Goal: Task Accomplishment & Management: Use online tool/utility

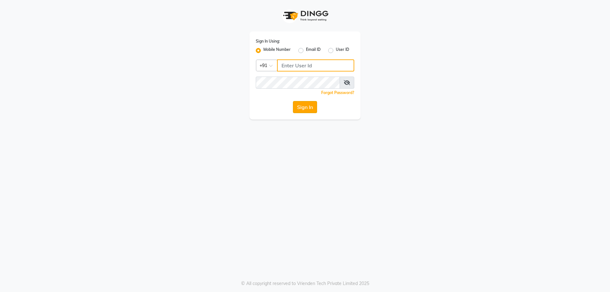
type input "9100166668"
click at [308, 112] on button "Sign In" at bounding box center [305, 107] width 24 height 12
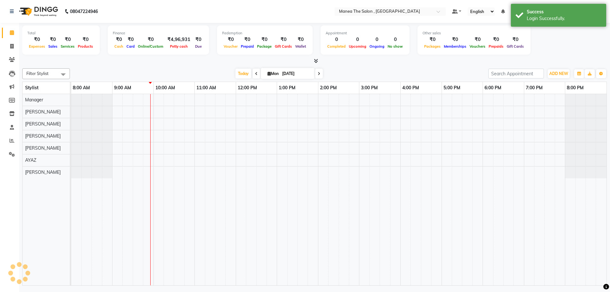
select select "en"
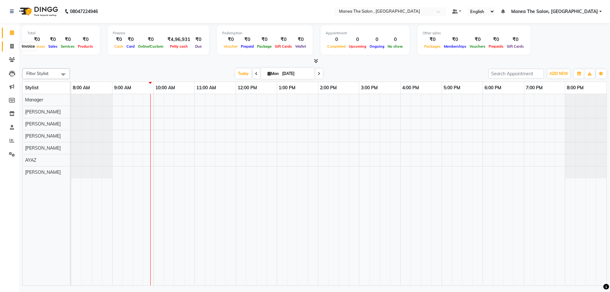
click at [12, 47] on icon at bounding box center [11, 46] width 3 height 5
select select "service"
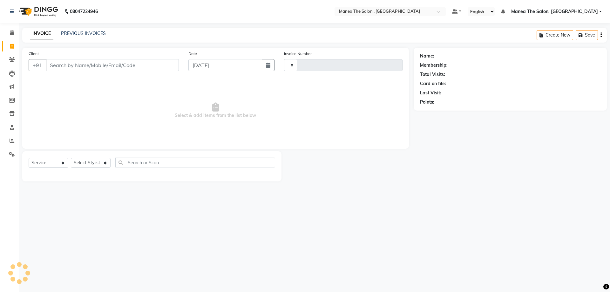
type input "2312"
select select "7201"
click at [88, 164] on select "Select Stylist [PERSON_NAME] Manager [PERSON_NAME] [PERSON_NAME] [PERSON_NAME]" at bounding box center [91, 163] width 40 height 10
select select "84418"
click at [71, 158] on select "Select Stylist [PERSON_NAME] Manager [PERSON_NAME] [PERSON_NAME] [PERSON_NAME]" at bounding box center [91, 163] width 40 height 10
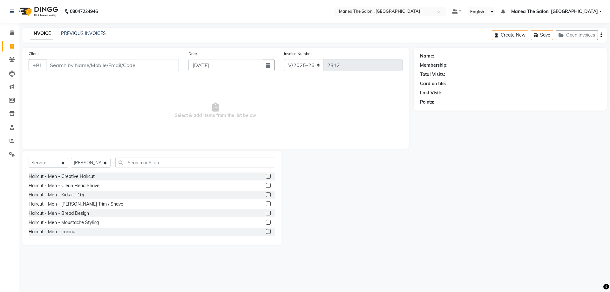
click at [266, 176] on label at bounding box center [268, 176] width 5 height 5
click at [266, 176] on input "checkbox" at bounding box center [268, 176] width 4 height 4
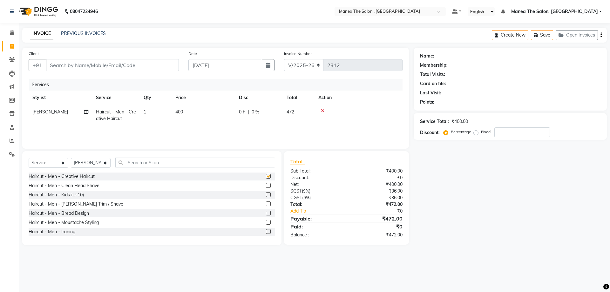
checkbox input "false"
click at [93, 67] on input "Client" at bounding box center [112, 65] width 133 height 12
type input "7"
type input "0"
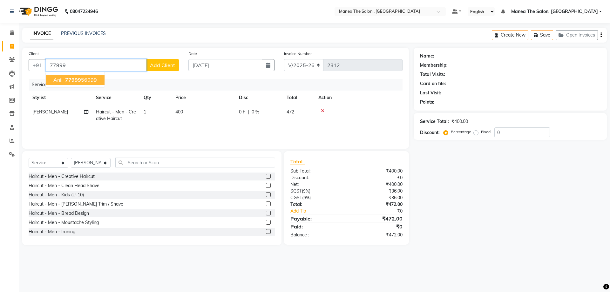
click at [69, 84] on button "anil 77999 56099" at bounding box center [75, 80] width 59 height 10
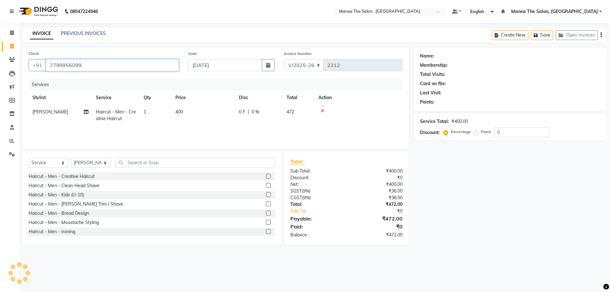
type input "7799956099"
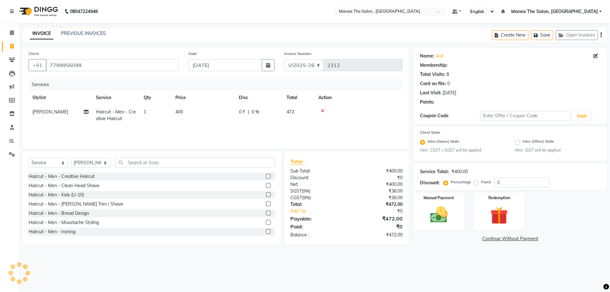
select select "1: Object"
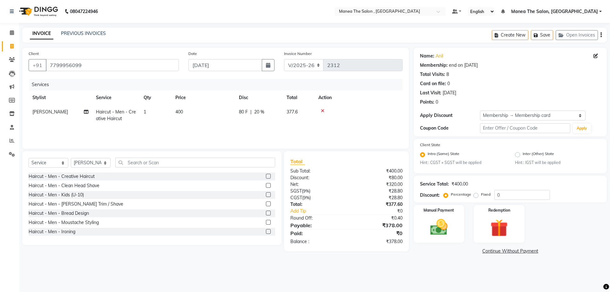
type input "20"
click at [430, 221] on img at bounding box center [439, 227] width 30 height 21
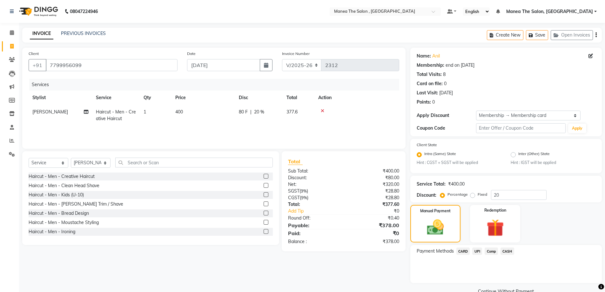
click at [511, 251] on span "CASH" at bounding box center [508, 250] width 14 height 7
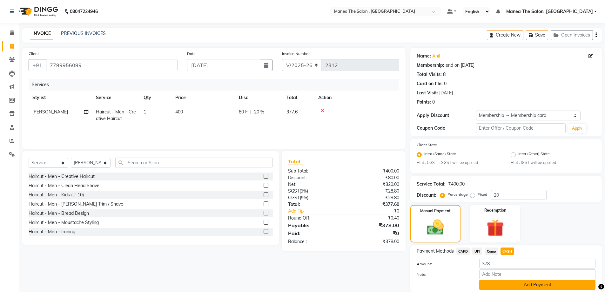
click at [519, 285] on button "Add Payment" at bounding box center [537, 285] width 116 height 10
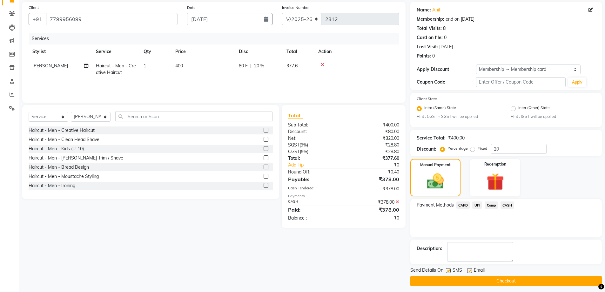
scroll to position [50, 0]
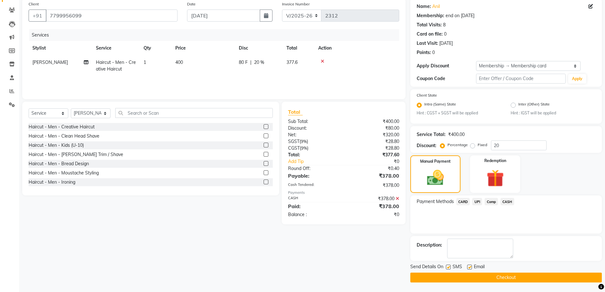
click at [519, 275] on button "Checkout" at bounding box center [506, 278] width 192 height 10
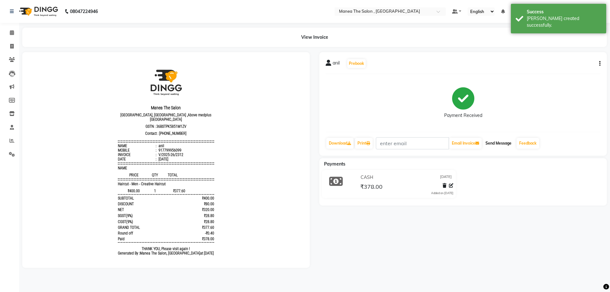
click at [512, 144] on button "Send Message" at bounding box center [498, 143] width 31 height 11
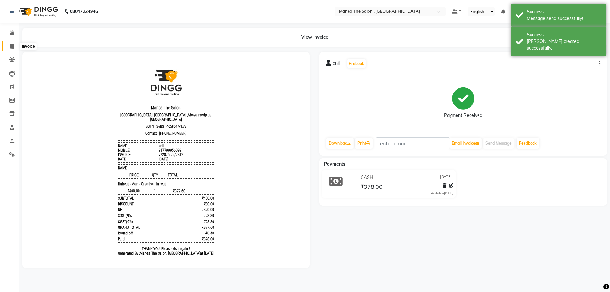
click at [14, 45] on icon at bounding box center [11, 46] width 3 height 5
select select "service"
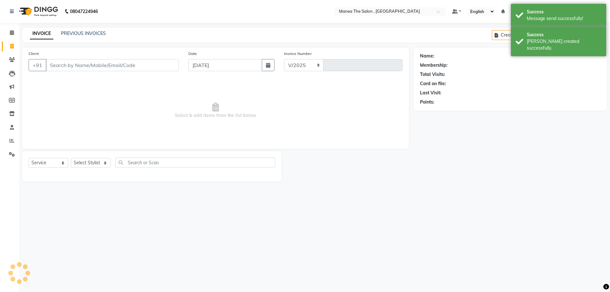
select select "7201"
type input "2313"
click at [11, 140] on icon at bounding box center [12, 140] width 5 height 5
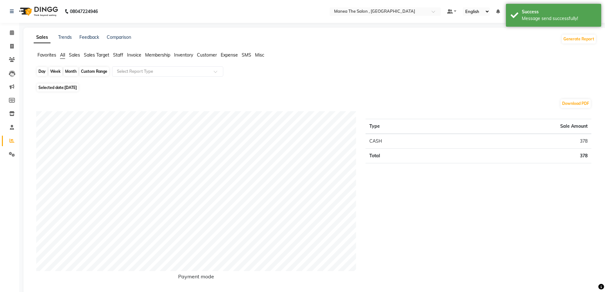
click at [40, 72] on div "Day" at bounding box center [42, 71] width 10 height 9
select select "9"
select select "2025"
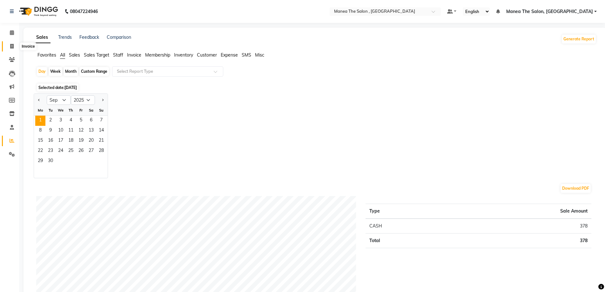
click at [11, 46] on icon at bounding box center [11, 46] width 3 height 5
select select "service"
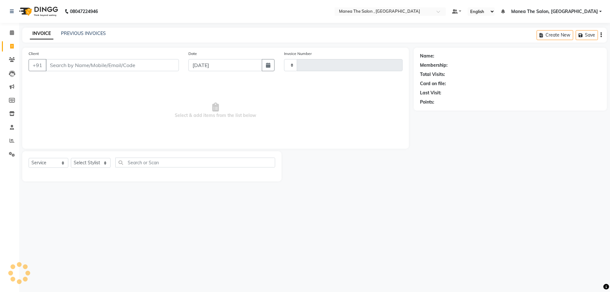
type input "2313"
select select "7201"
click at [12, 46] on icon at bounding box center [11, 46] width 3 height 5
select select "service"
click at [13, 141] on icon at bounding box center [12, 140] width 5 height 5
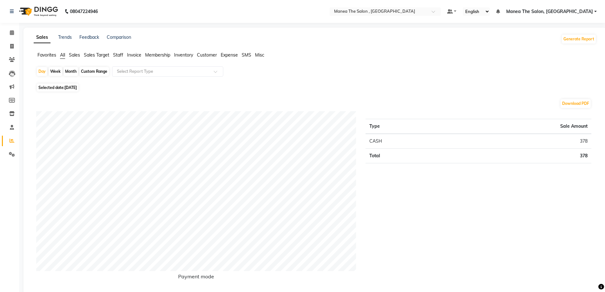
click at [121, 55] on span "Staff" at bounding box center [118, 55] width 10 height 6
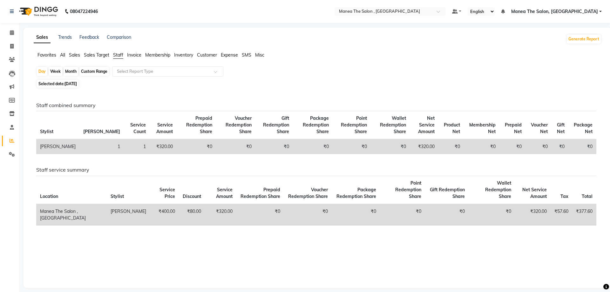
click at [75, 70] on div "Month" at bounding box center [71, 71] width 15 height 9
select select "9"
select select "2025"
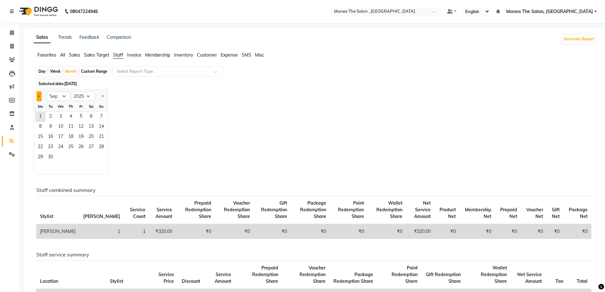
click at [39, 95] on button "Previous month" at bounding box center [39, 96] width 5 height 10
select select "8"
click at [83, 115] on span "1" at bounding box center [81, 117] width 10 height 10
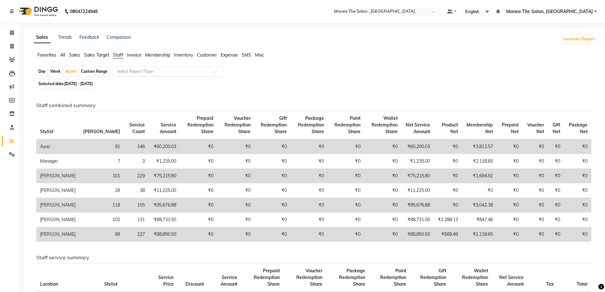
click at [191, 68] on input "text" at bounding box center [162, 71] width 92 height 6
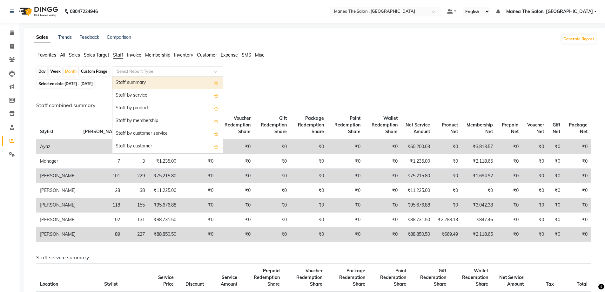
click at [185, 85] on div "Staff summary" at bounding box center [167, 83] width 111 height 13
select select "full_report"
select select "pdf"
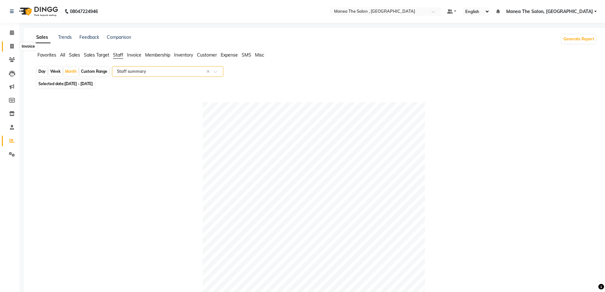
click at [12, 46] on icon at bounding box center [11, 46] width 3 height 5
select select "service"
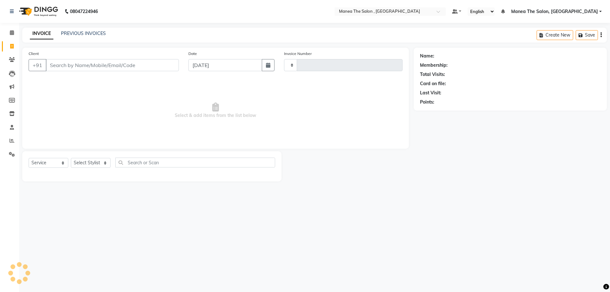
type input "2313"
select select "7201"
click at [13, 142] on icon at bounding box center [12, 140] width 5 height 5
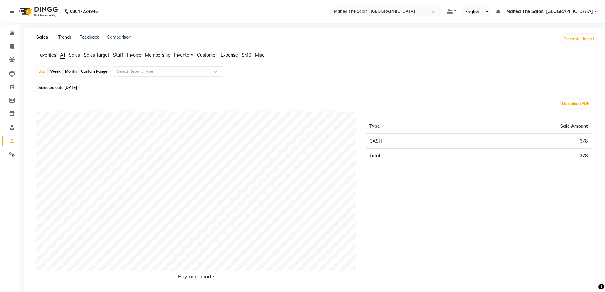
click at [71, 71] on div "Month" at bounding box center [71, 71] width 15 height 9
select select "9"
select select "2025"
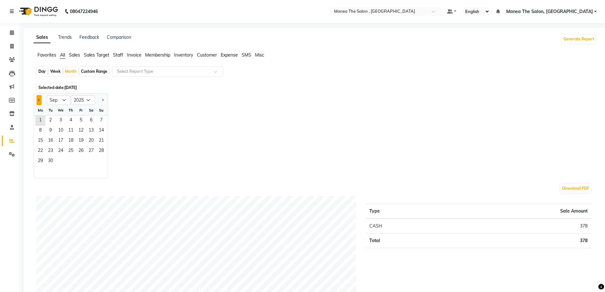
click at [40, 102] on button "Previous month" at bounding box center [39, 100] width 5 height 10
select select "8"
click at [100, 162] on span "31" at bounding box center [101, 161] width 10 height 10
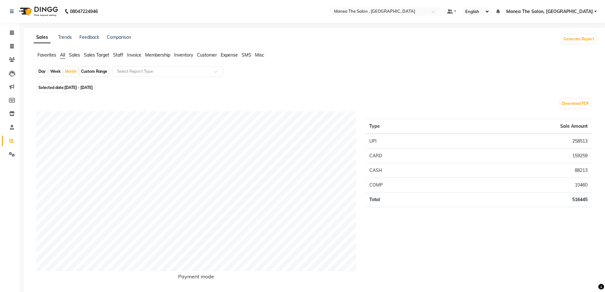
select select "service"
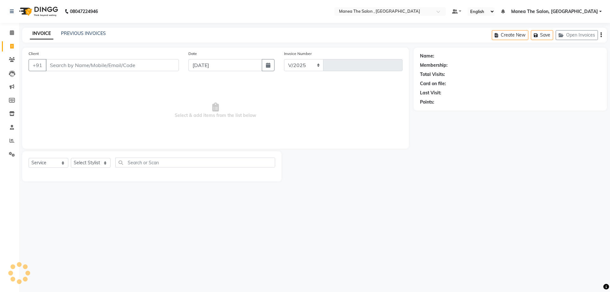
select select "7201"
type input "2313"
click at [10, 143] on span at bounding box center [11, 140] width 11 height 7
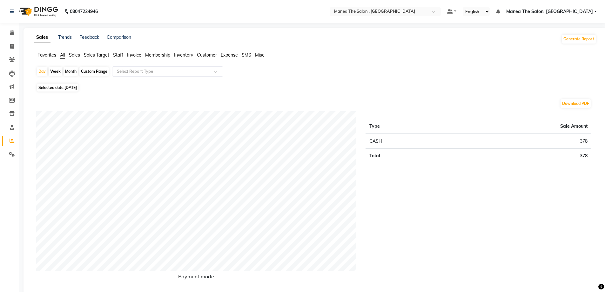
select select "service"
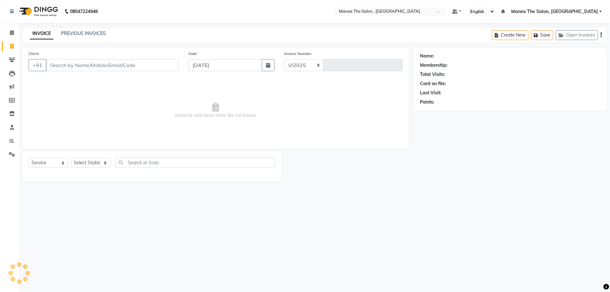
select select "7201"
type input "2313"
